Goal: Task Accomplishment & Management: Manage account settings

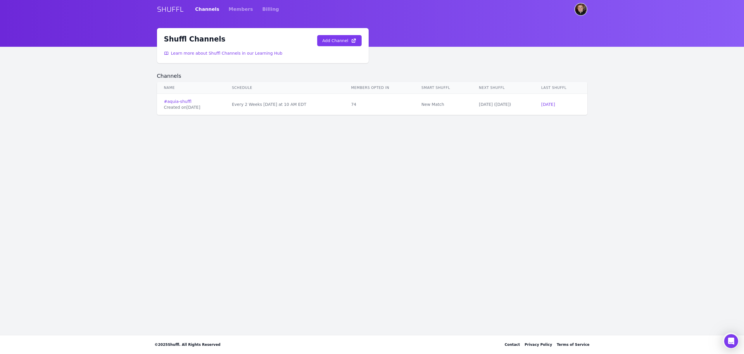
click at [576, 12] on img "User menu" at bounding box center [581, 10] width 12 height 12
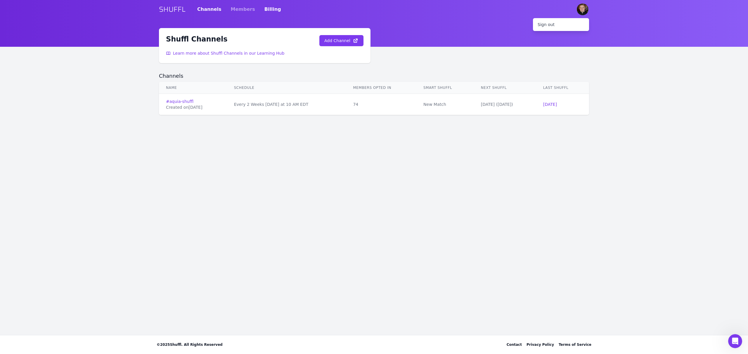
click at [264, 15] on link "Billing" at bounding box center [272, 9] width 17 height 16
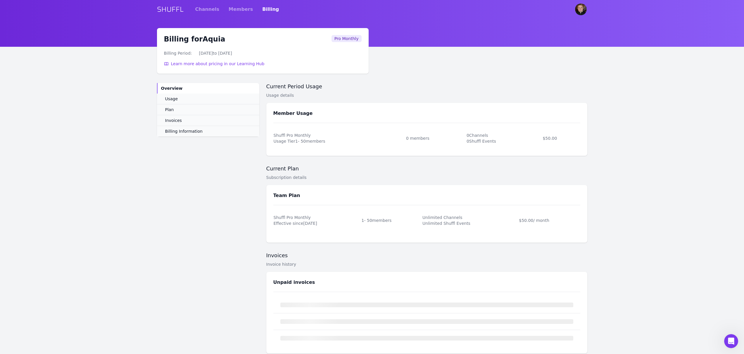
click at [264, 9] on link "Billing" at bounding box center [270, 9] width 17 height 16
click at [184, 134] on link "Billing Information" at bounding box center [208, 131] width 102 height 11
click at [181, 133] on span "Billing Information" at bounding box center [183, 131] width 37 height 6
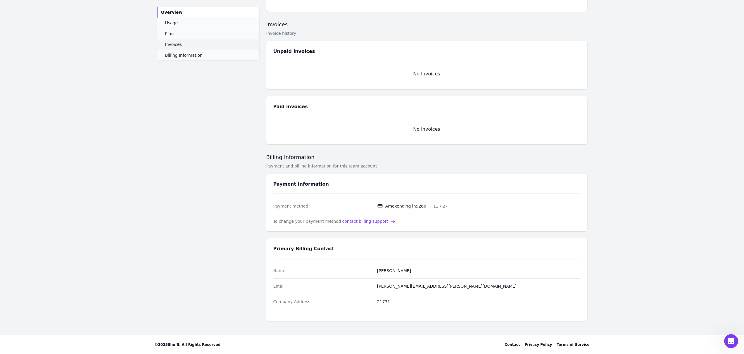
click at [176, 46] on span "Invoices" at bounding box center [173, 44] width 17 height 6
click at [170, 34] on span "Plan" at bounding box center [169, 34] width 9 height 6
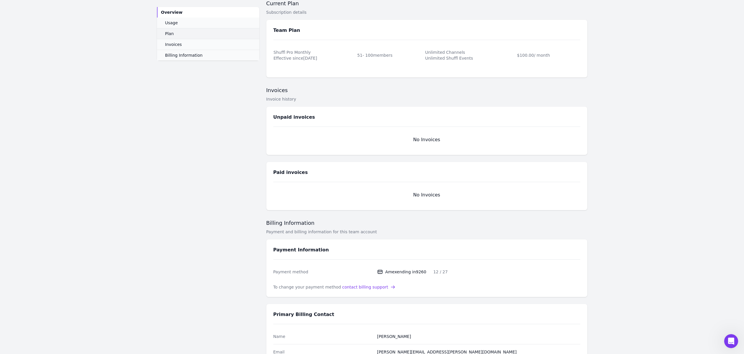
click at [170, 34] on span "Plan" at bounding box center [169, 34] width 9 height 6
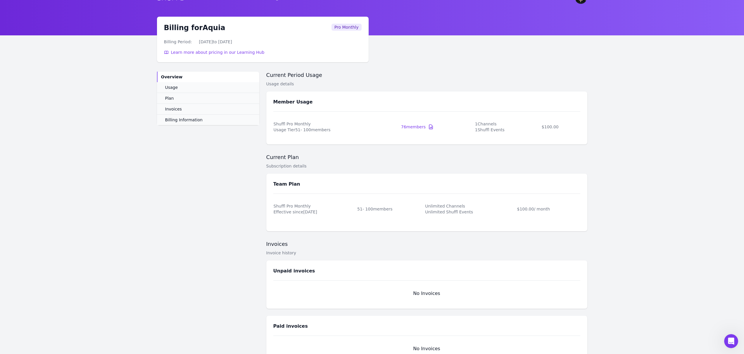
scroll to position [0, 0]
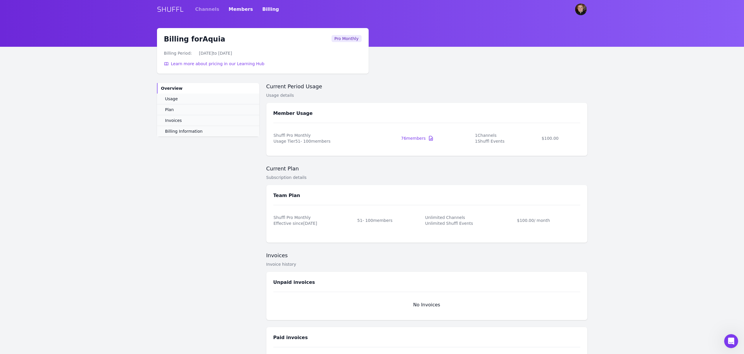
click at [235, 10] on link "Members" at bounding box center [240, 9] width 24 height 16
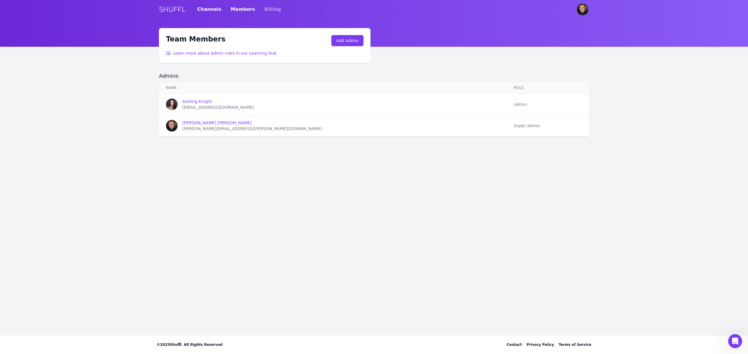
click at [205, 6] on link "Channels" at bounding box center [209, 9] width 24 height 16
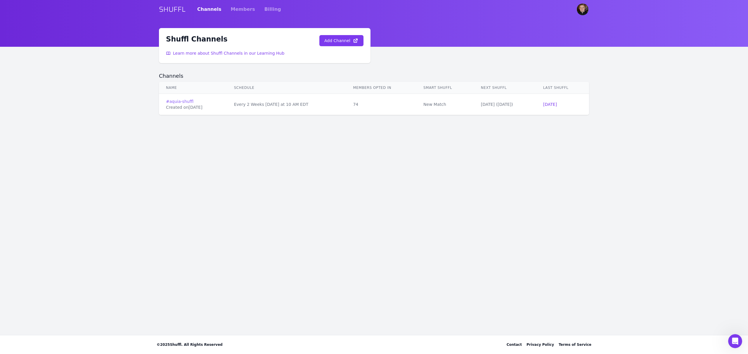
click at [182, 100] on link "# aquia-shuffl" at bounding box center [193, 101] width 54 height 6
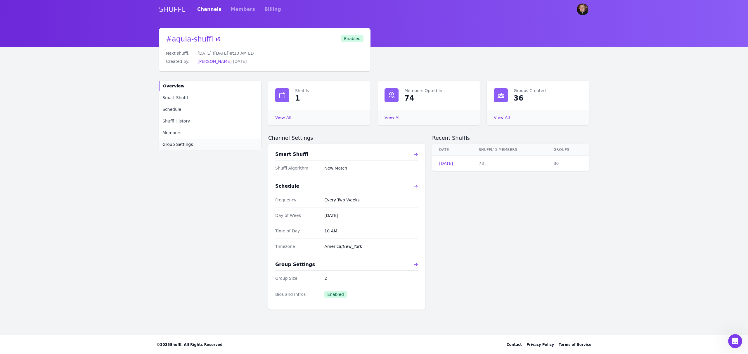
click at [182, 145] on span "Group Settings" at bounding box center [177, 144] width 31 height 6
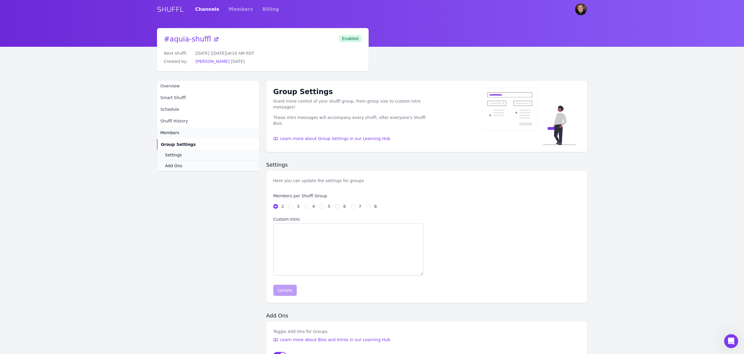
click at [170, 133] on span "Members" at bounding box center [169, 133] width 19 height 6
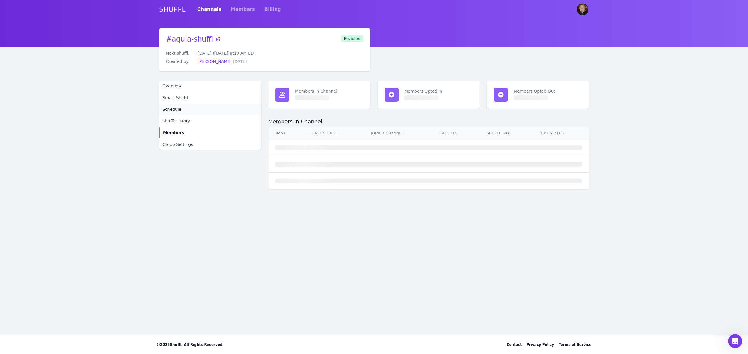
click at [172, 108] on span "Schedule" at bounding box center [171, 109] width 19 height 6
select select "EVERY_TWO_WEEKS"
select select "10"
select select "America/New_York"
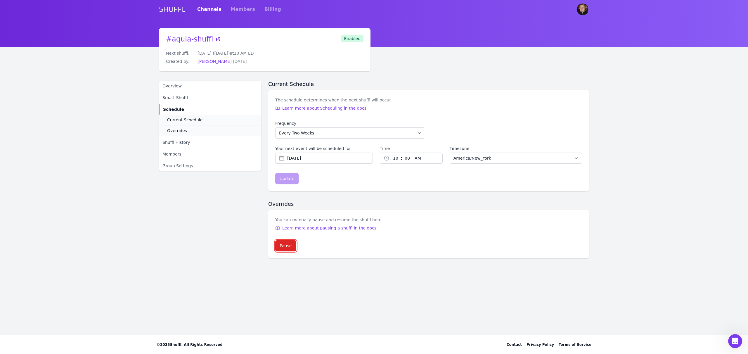
drag, startPoint x: 285, startPoint y: 247, endPoint x: 293, endPoint y: 274, distance: 28.3
click at [285, 247] on div "Pause" at bounding box center [286, 246] width 12 height 6
click at [176, 97] on span "Smart Shuffl" at bounding box center [174, 98] width 25 height 6
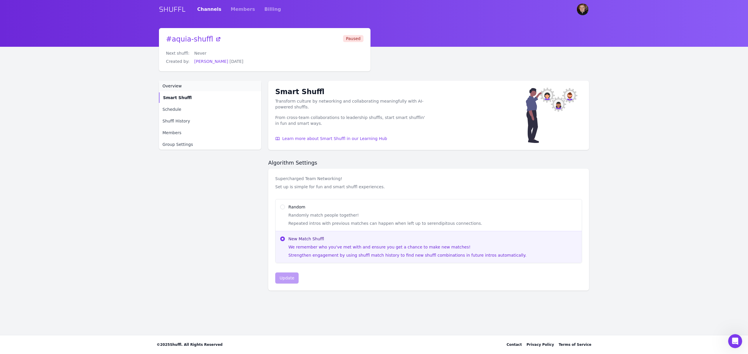
click at [173, 85] on span "Overview" at bounding box center [171, 86] width 19 height 6
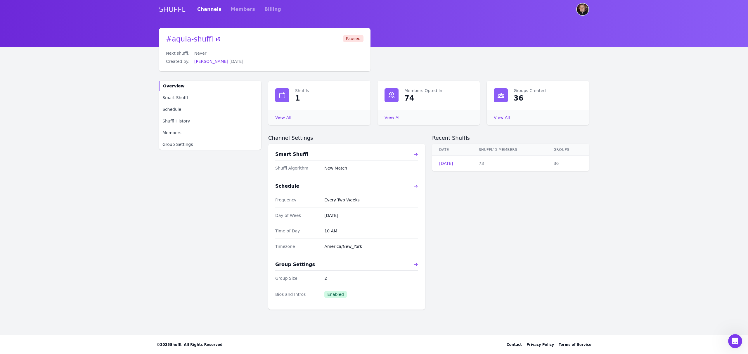
click at [583, 9] on img "User menu" at bounding box center [583, 10] width 12 height 12
click at [288, 53] on div "# aquia-shuffl Next shuffl: Never Created by: [PERSON_NAME] [DATE] Paused" at bounding box center [265, 49] width 198 height 29
click at [231, 9] on link "Members" at bounding box center [243, 9] width 24 height 16
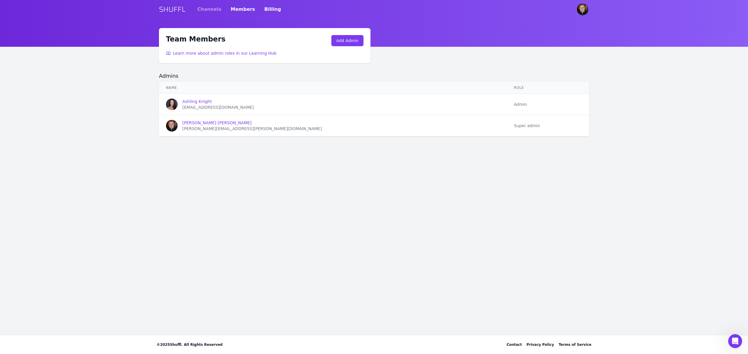
click at [264, 10] on link "Billing" at bounding box center [272, 9] width 17 height 16
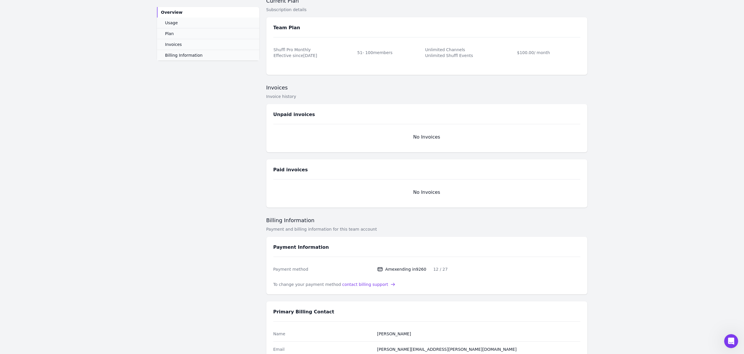
scroll to position [231, 0]
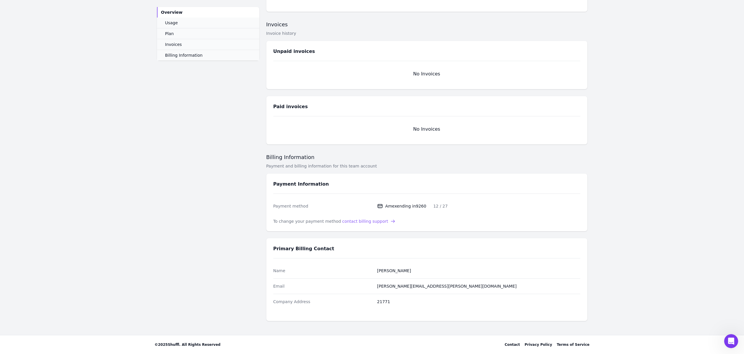
click at [361, 220] on span "contact billing support" at bounding box center [365, 221] width 46 height 6
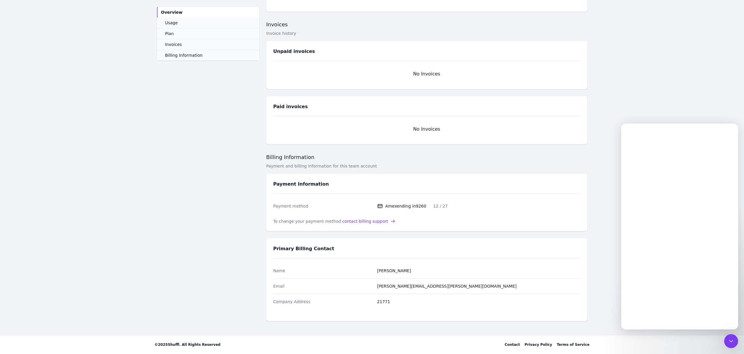
scroll to position [0, 0]
type input "W"
type input "[PERSON_NAME][EMAIL_ADDRESS][PERSON_NAME][DOMAIN_NAME]"
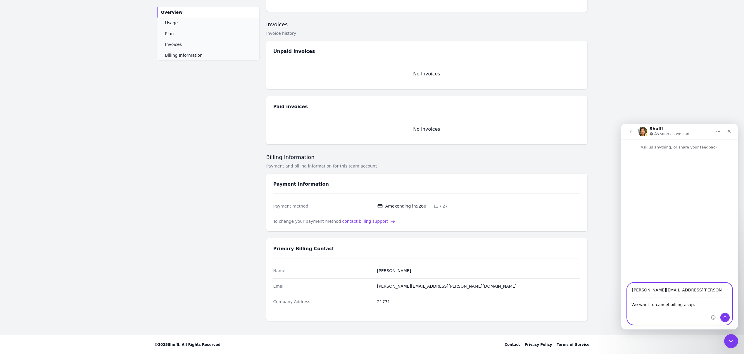
type textarea "We want to cancel billing asap."
click at [724, 317] on icon "Send a message…" at bounding box center [724, 317] width 5 height 5
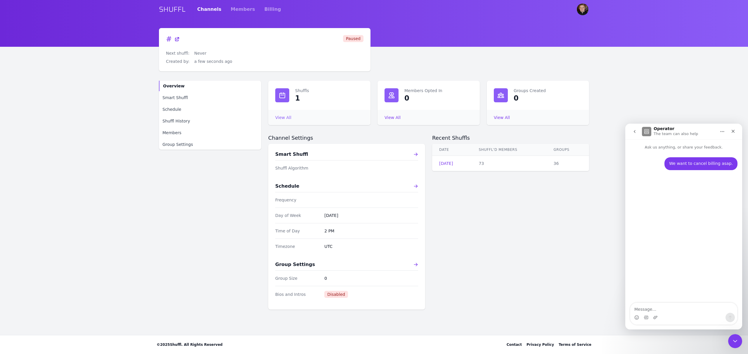
click at [285, 118] on link "View All Shuffls" at bounding box center [283, 117] width 16 height 5
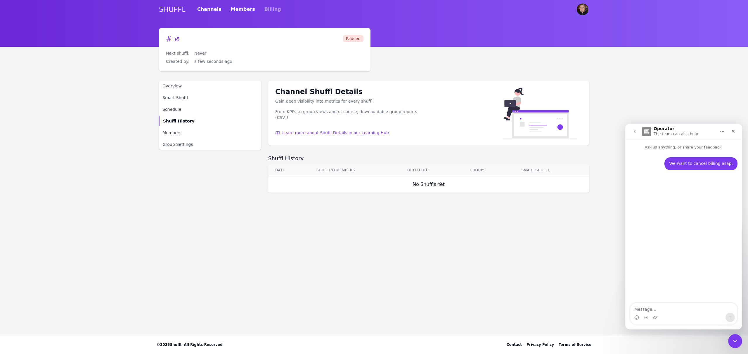
click at [241, 9] on link "Members" at bounding box center [243, 9] width 24 height 16
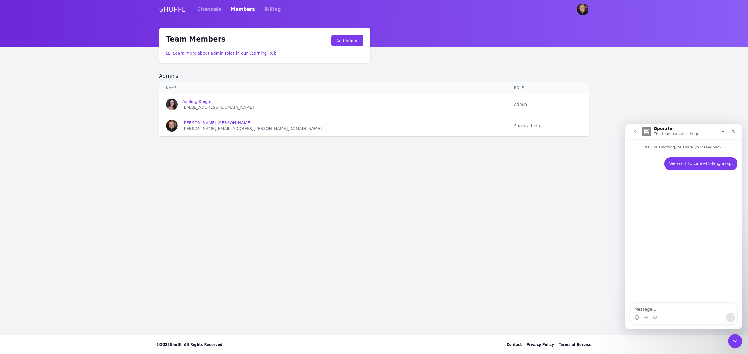
click at [273, 12] on div "SHUFFL Channels Members Billing" at bounding box center [374, 9] width 430 height 19
click at [269, 13] on div "SHUFFL Channels Members Billing" at bounding box center [374, 9] width 430 height 19
click at [264, 12] on link "Billing" at bounding box center [272, 9] width 17 height 16
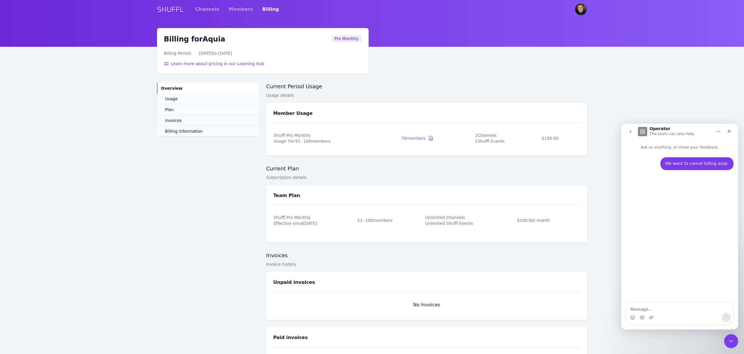
click at [432, 138] on icon at bounding box center [431, 138] width 6 height 6
click at [406, 136] on div "76 members" at bounding box center [413, 138] width 25 height 6
click at [166, 120] on span "Invoices" at bounding box center [173, 120] width 17 height 6
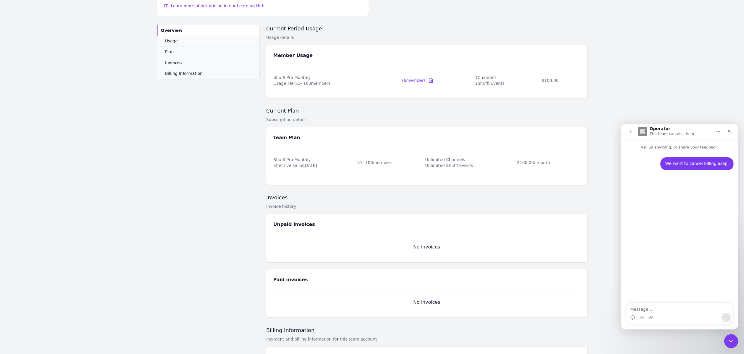
scroll to position [56, 0]
click at [188, 75] on span "Billing Information" at bounding box center [183, 76] width 37 height 6
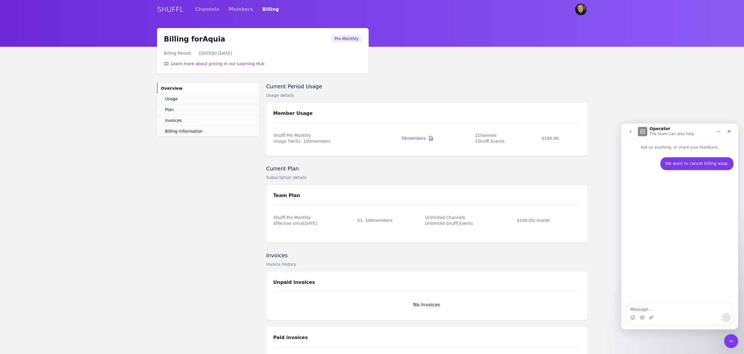
click at [718, 132] on icon "Home" at bounding box center [718, 131] width 5 height 5
click at [645, 108] on main "Billing for Aquia Billing Period: [DATE] to [DATE] Learn more about pricing in …" at bounding box center [372, 297] width 744 height 538
click at [657, 202] on div "We want to cancel billing asap. • 1m ago" at bounding box center [679, 226] width 117 height 153
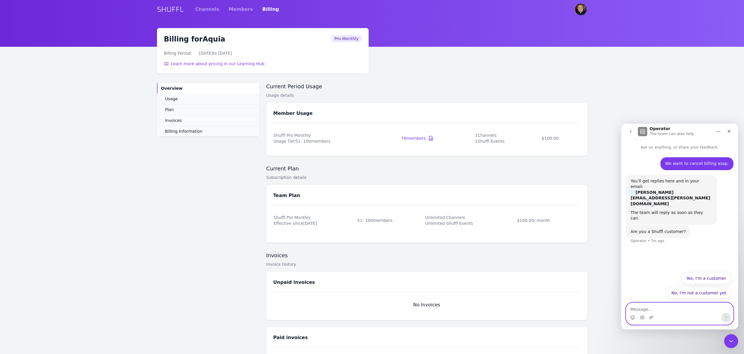
click at [664, 312] on textarea "Message…" at bounding box center [679, 308] width 107 height 10
type textarea "I am a customer"
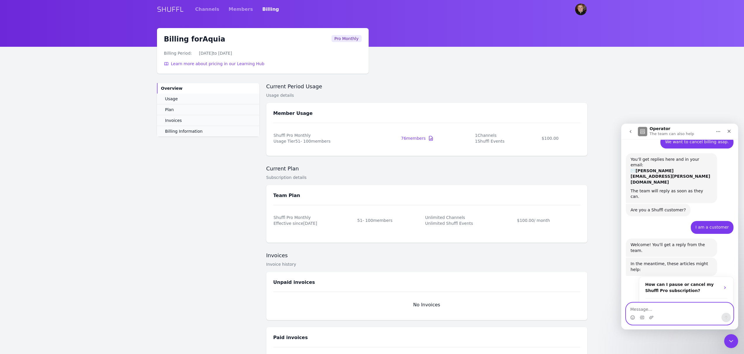
scroll to position [35, 0]
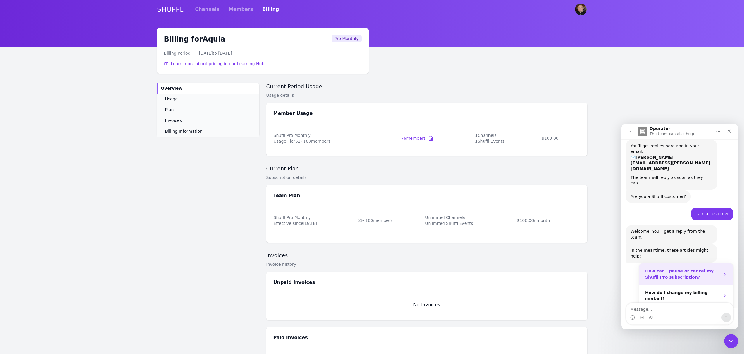
click at [677, 269] on strong "How can I pause or cancel my Shuffl Pro subscription?" at bounding box center [679, 274] width 68 height 11
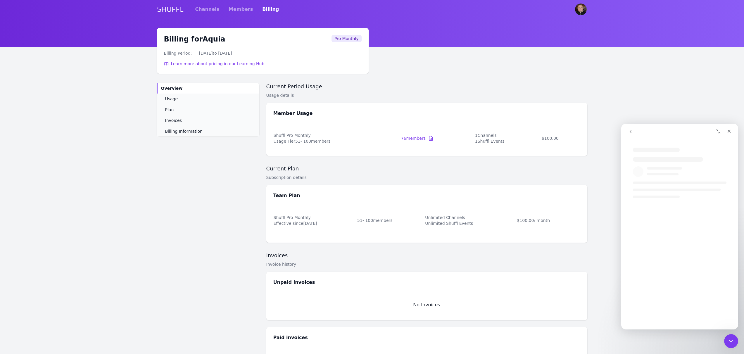
scroll to position [0, 0]
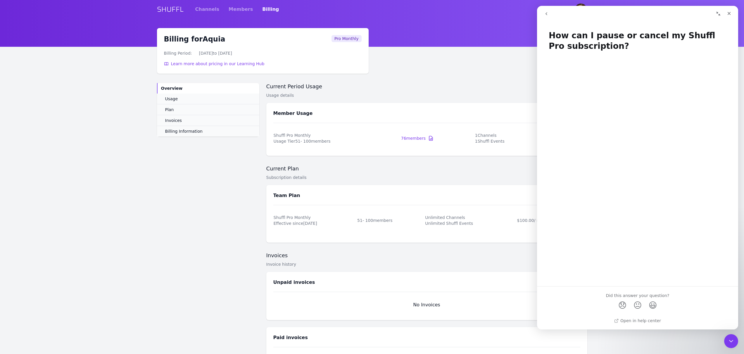
click at [332, 131] on td "Shuffl Pro Monthly Usage Tier 51 - 100 members" at bounding box center [336, 138] width 127 height 21
click at [482, 178] on div "Subscription details" at bounding box center [426, 177] width 321 height 6
click at [730, 15] on icon "Close" at bounding box center [728, 13] width 5 height 5
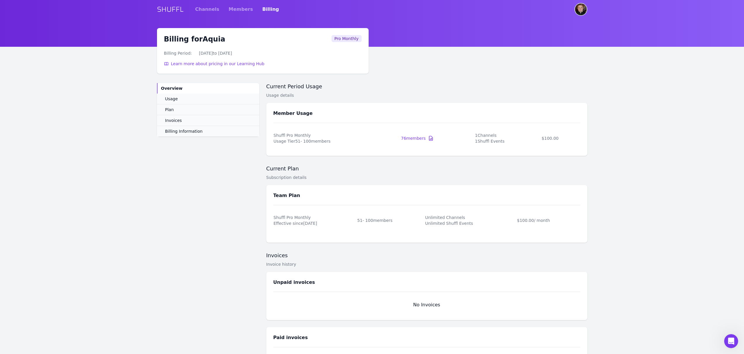
click at [581, 11] on img "User menu" at bounding box center [581, 10] width 12 height 12
click at [428, 60] on div "Billing for Aquia Billing Period: [DATE] to [DATE] Learn more about pricing in …" at bounding box center [372, 290] width 430 height 524
click at [238, 12] on link "Members" at bounding box center [240, 9] width 24 height 16
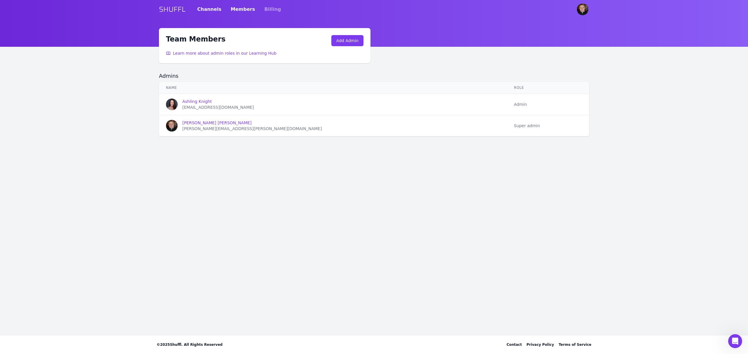
click at [206, 11] on link "Channels" at bounding box center [209, 9] width 24 height 16
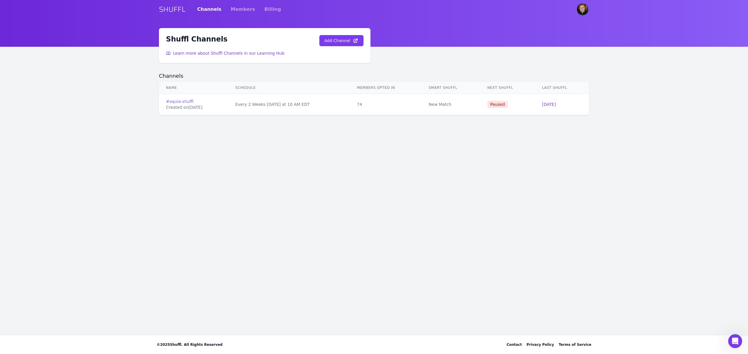
click at [184, 101] on link "# aquia-shuffl" at bounding box center [193, 101] width 55 height 6
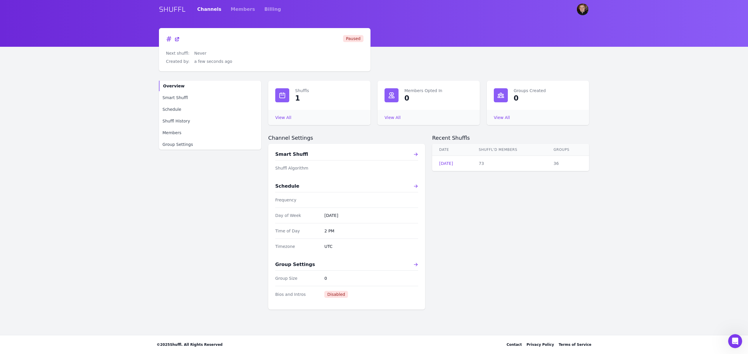
click at [172, 11] on link "SHUFFL" at bounding box center [172, 9] width 27 height 9
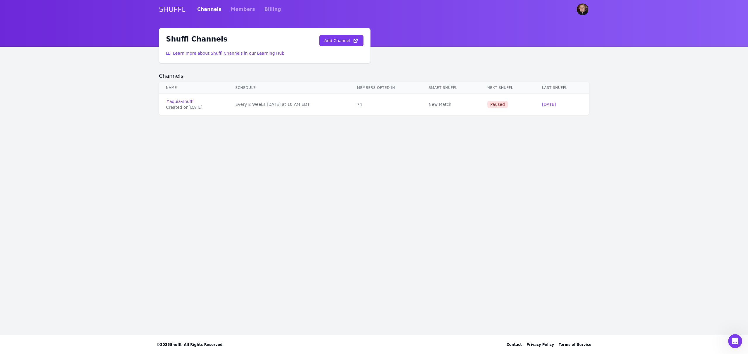
click at [271, 11] on div "SHUFFL Channels Members Billing" at bounding box center [374, 9] width 430 height 19
click at [265, 10] on link "Billing" at bounding box center [272, 9] width 17 height 16
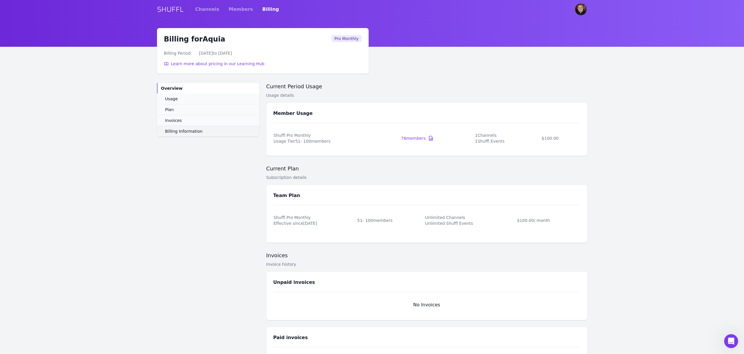
click at [183, 134] on span "Billing Information" at bounding box center [183, 131] width 37 height 6
